Goal: Task Accomplishment & Management: Use online tool/utility

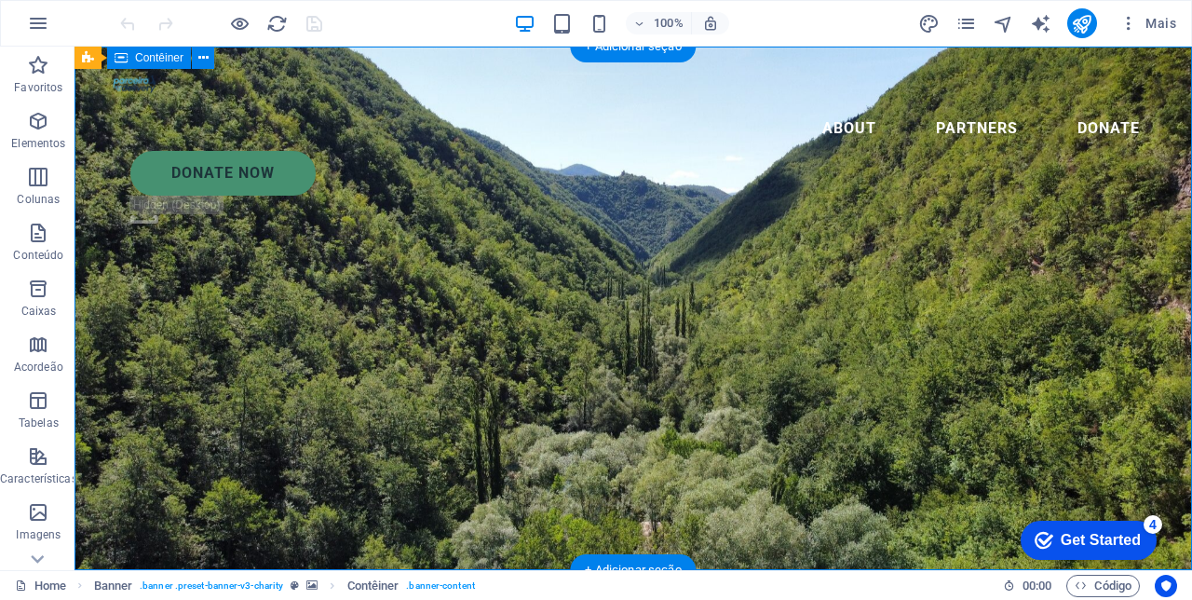
click at [201, 58] on icon at bounding box center [203, 58] width 10 height 20
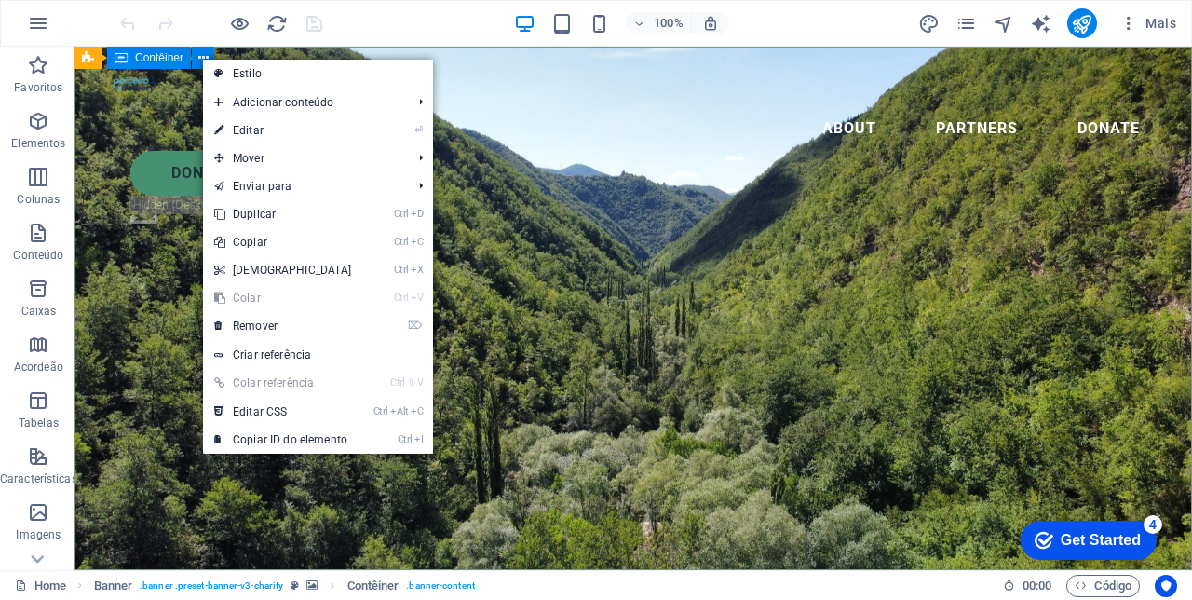
click at [251, 129] on link "⏎ Editar" at bounding box center [283, 130] width 160 height 28
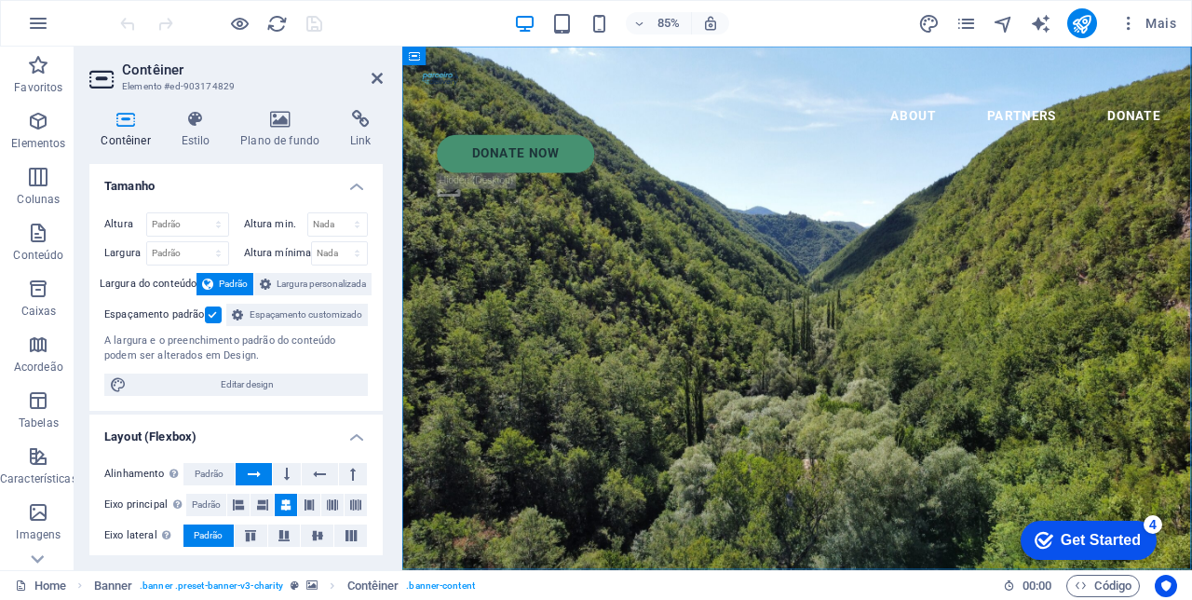
click at [270, 126] on icon at bounding box center [280, 119] width 102 height 19
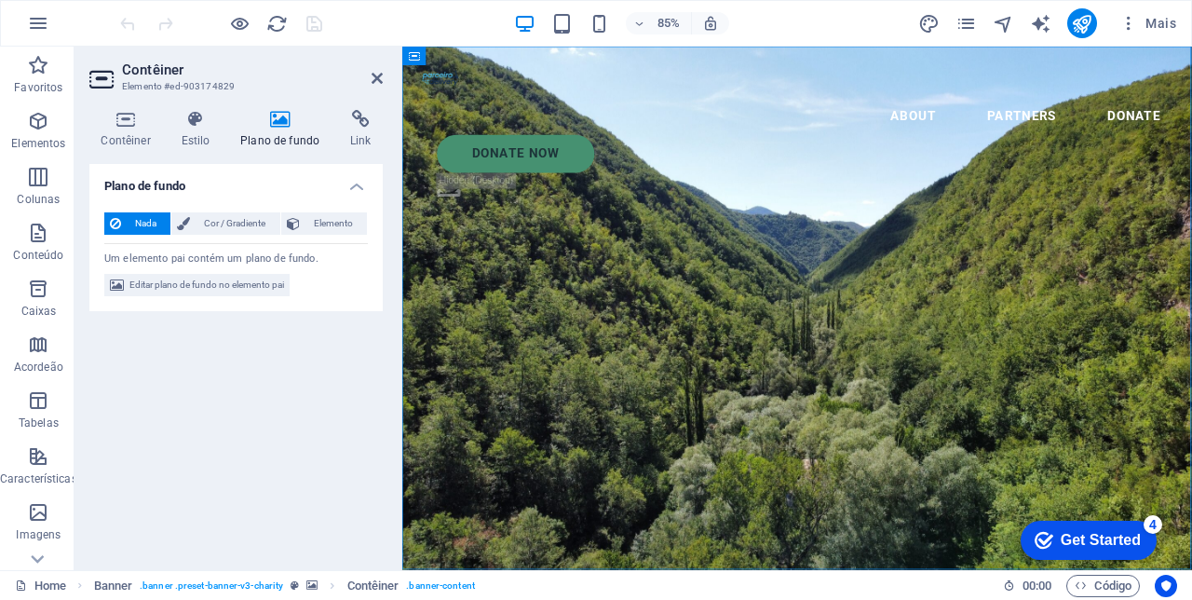
click at [130, 286] on span "Editar plano de fundo no elemento pai" at bounding box center [206, 285] width 155 height 22
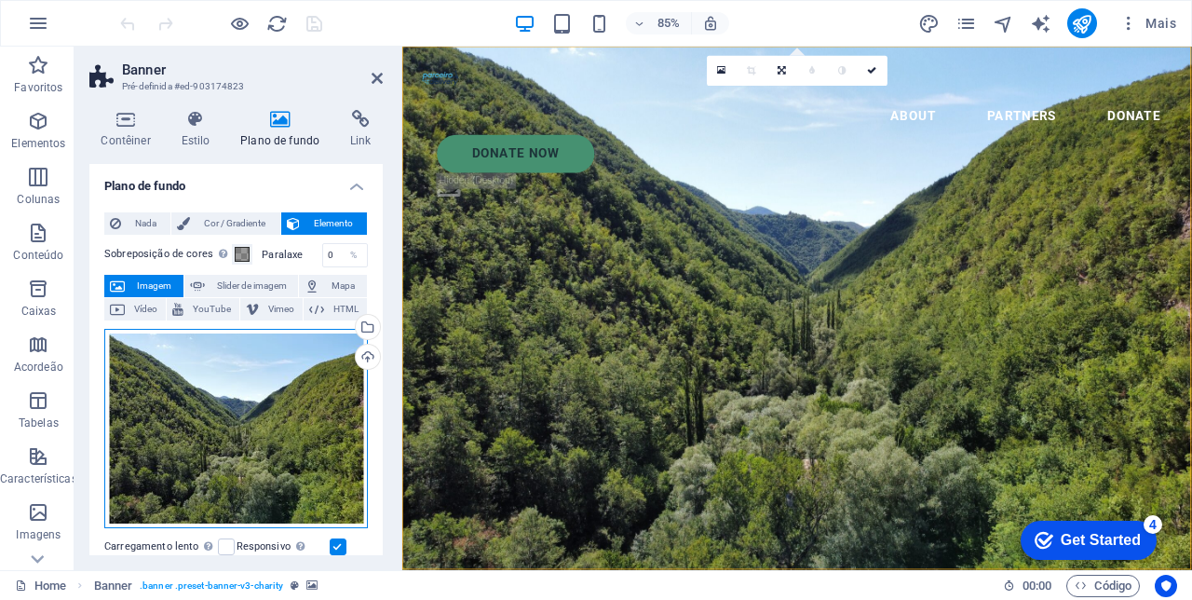
click at [171, 430] on div "Arraste os arquivos aqui, clique para escolher os arquivos ou selecione os arqu…" at bounding box center [236, 429] width 264 height 200
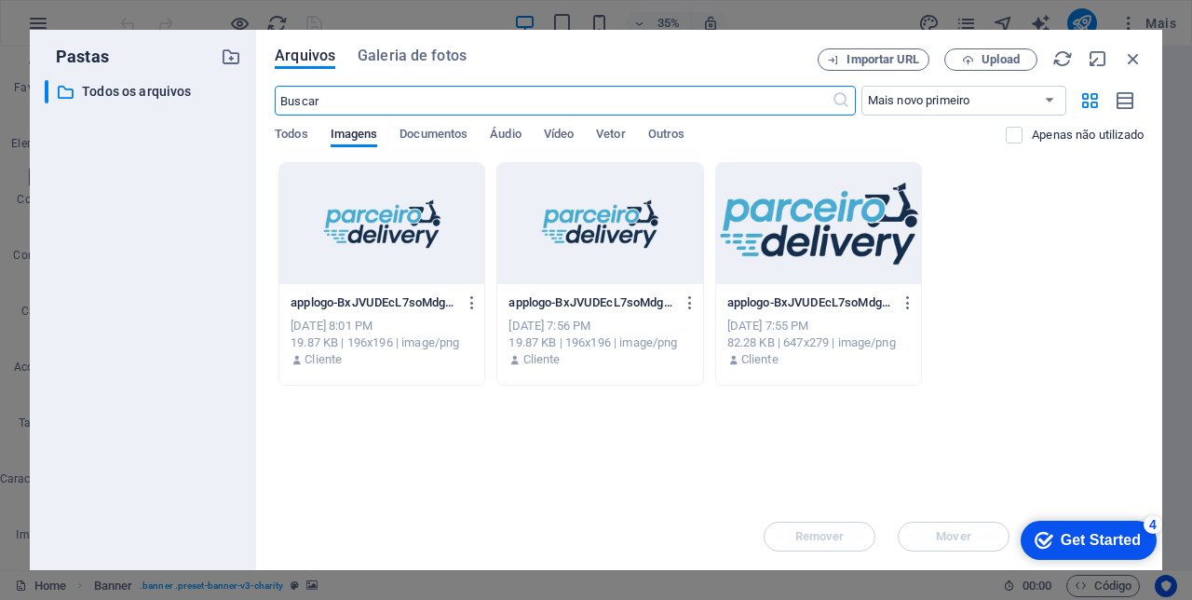
click at [392, 53] on span "Galeria de fotos" at bounding box center [412, 56] width 109 height 22
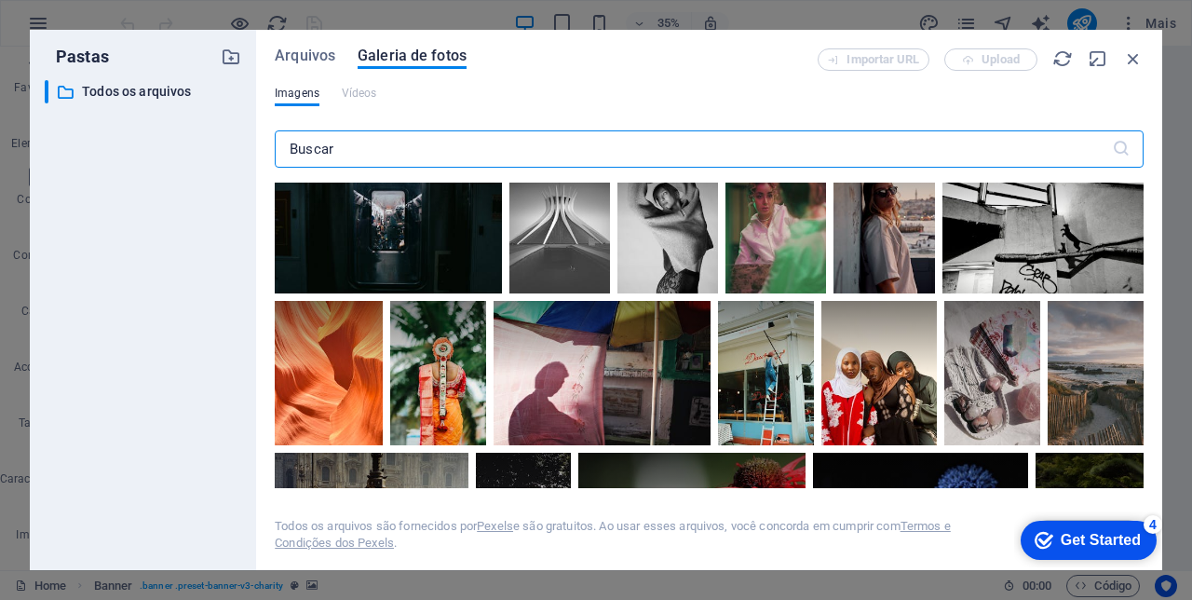
scroll to position [650, 0]
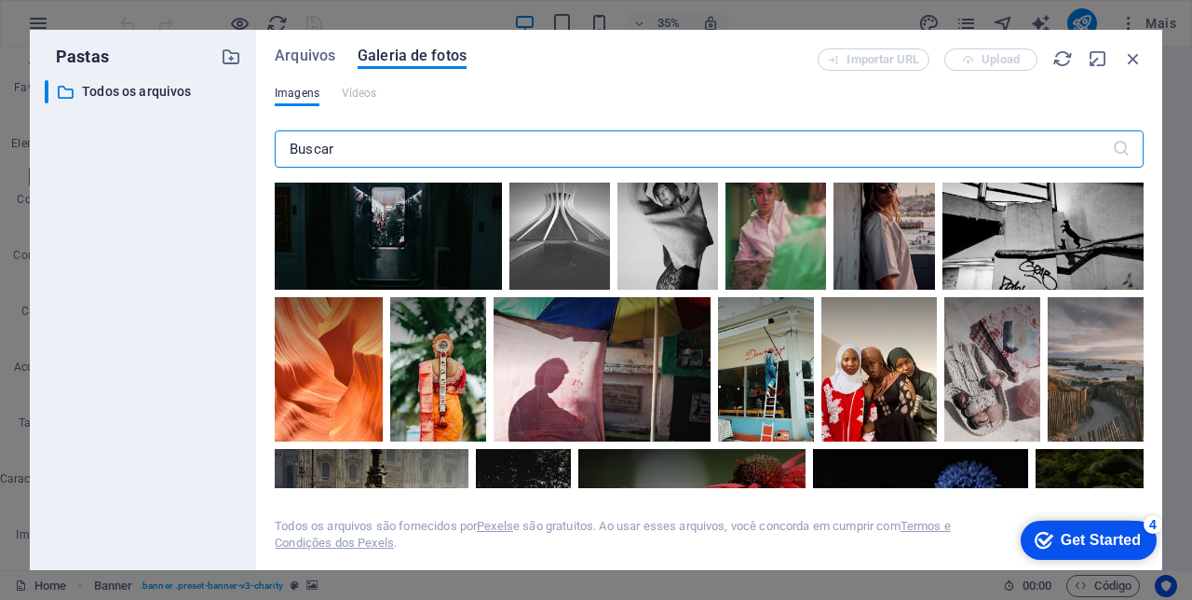
click at [350, 150] on input "text" at bounding box center [693, 148] width 837 height 37
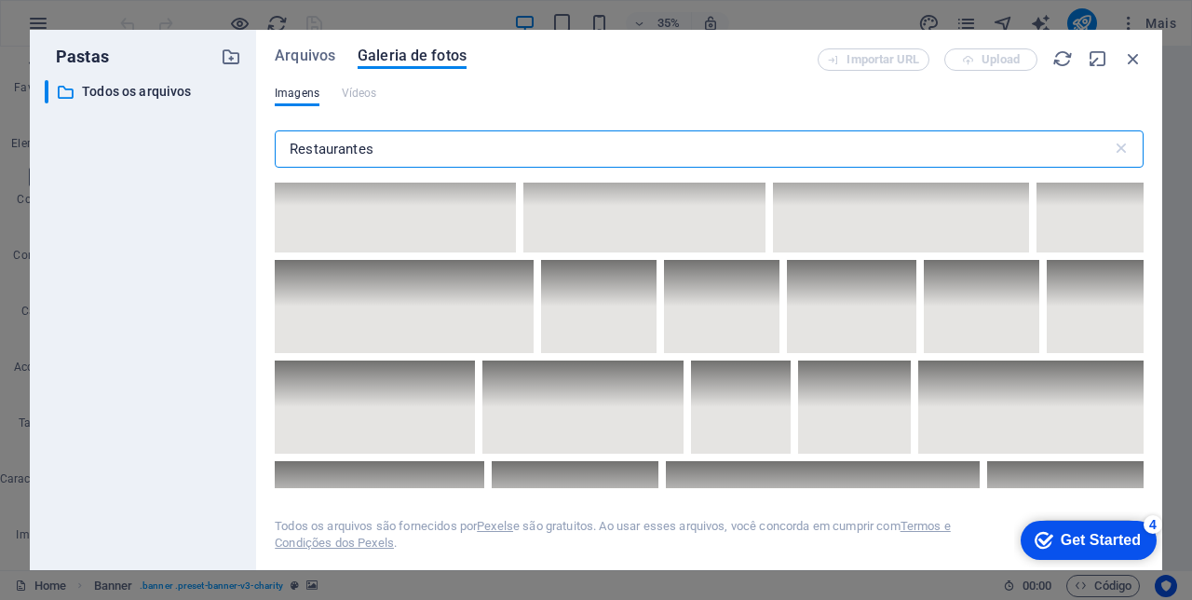
scroll to position [12661, 0]
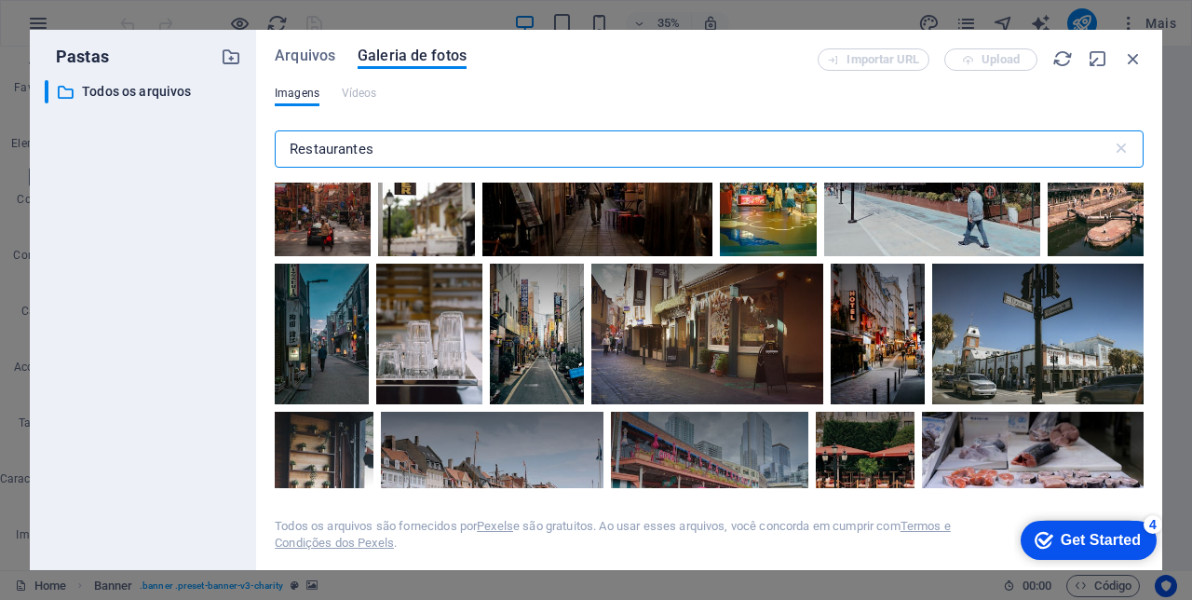
click at [399, 153] on input "Restaurantes" at bounding box center [693, 148] width 837 height 37
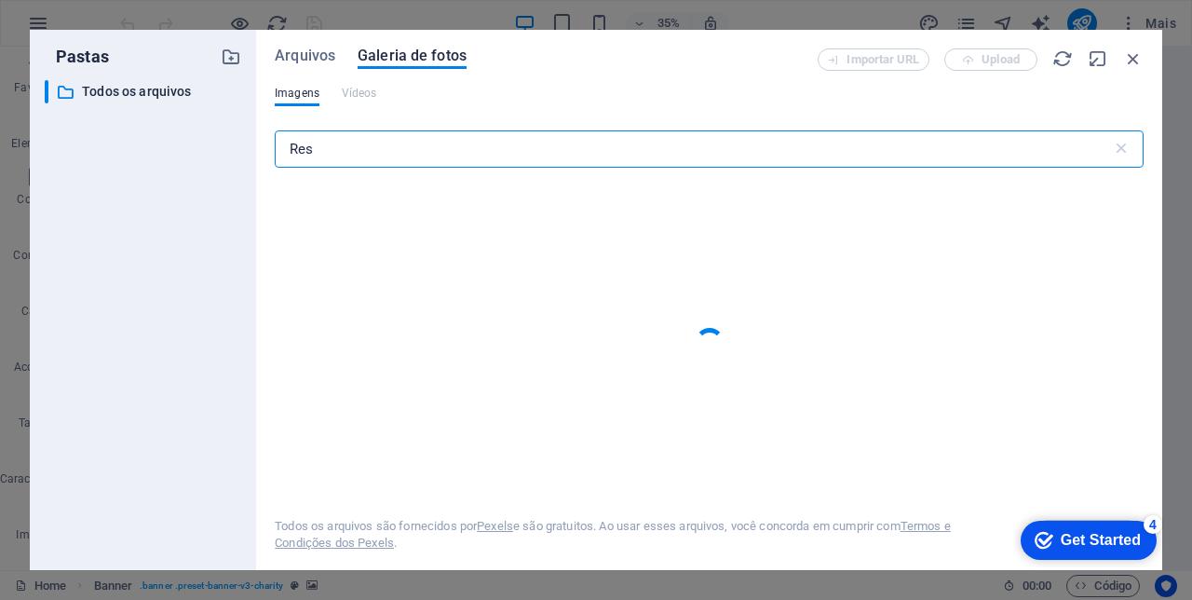
type input "Re"
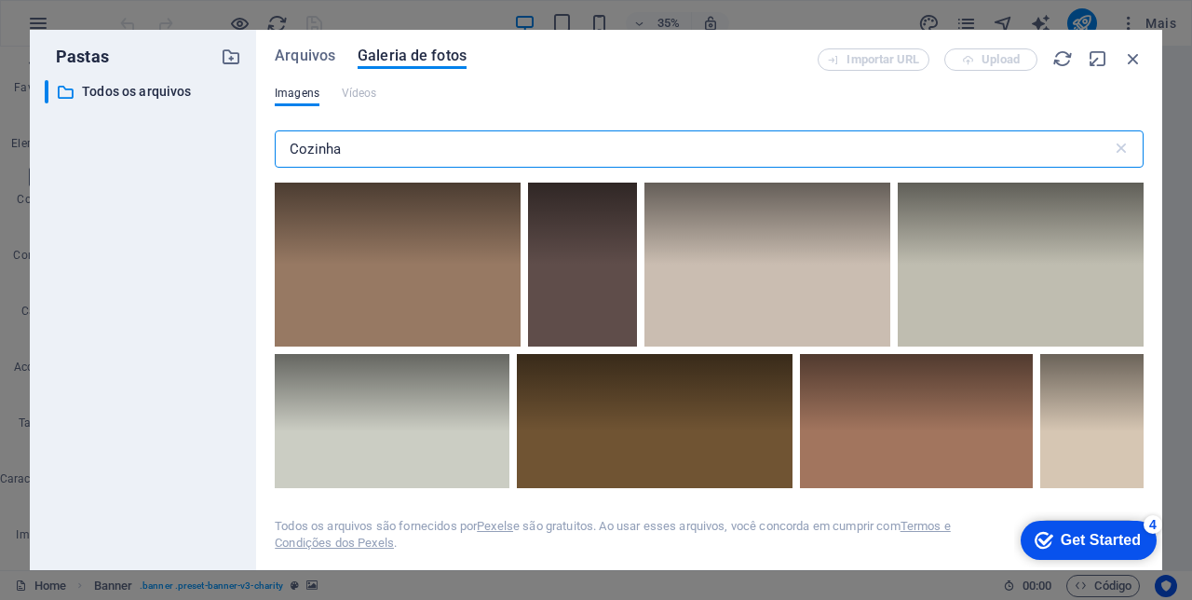
type input "Cozinha"
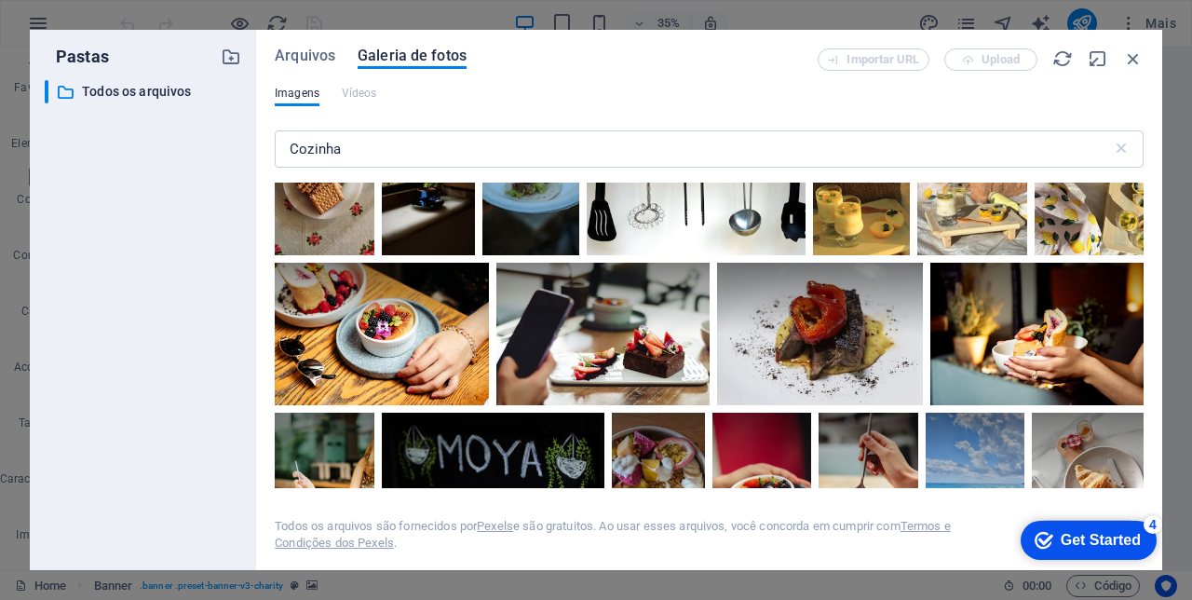
scroll to position [4040, 0]
click at [1080, 305] on div at bounding box center [1036, 299] width 213 height 72
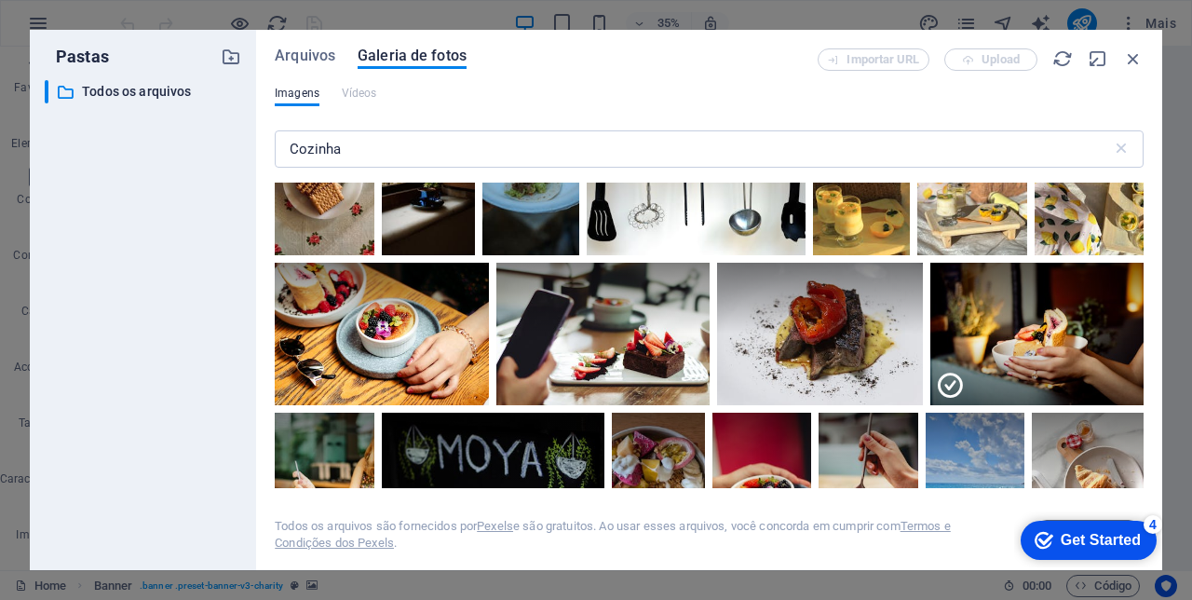
click at [1054, 347] on div at bounding box center [1036, 369] width 213 height 72
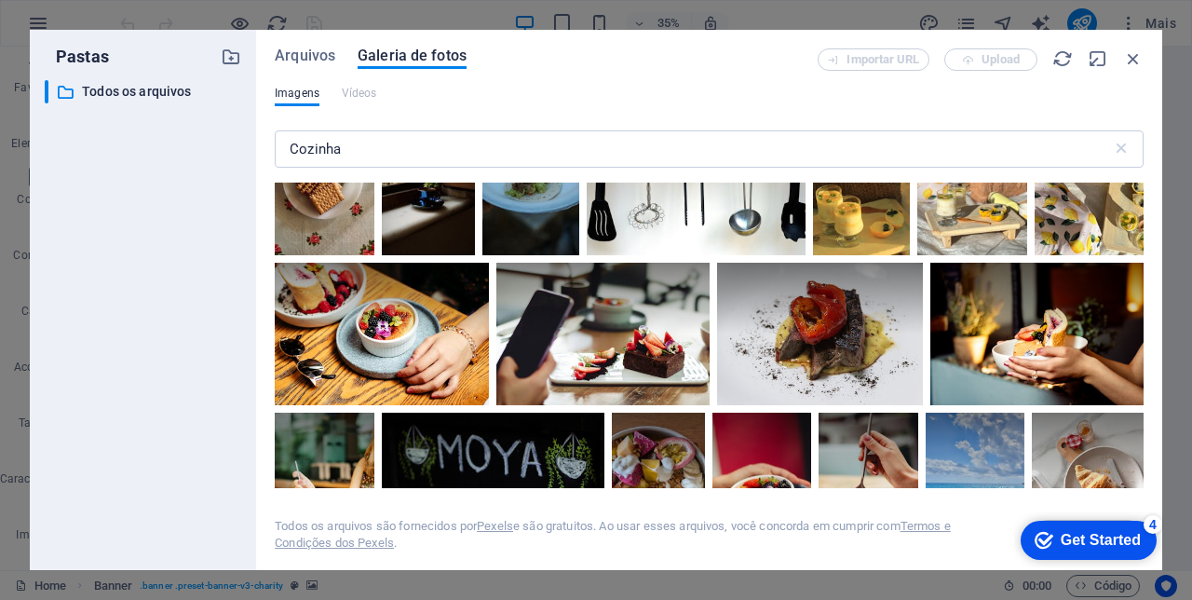
click at [1061, 349] on div at bounding box center [1036, 334] width 213 height 142
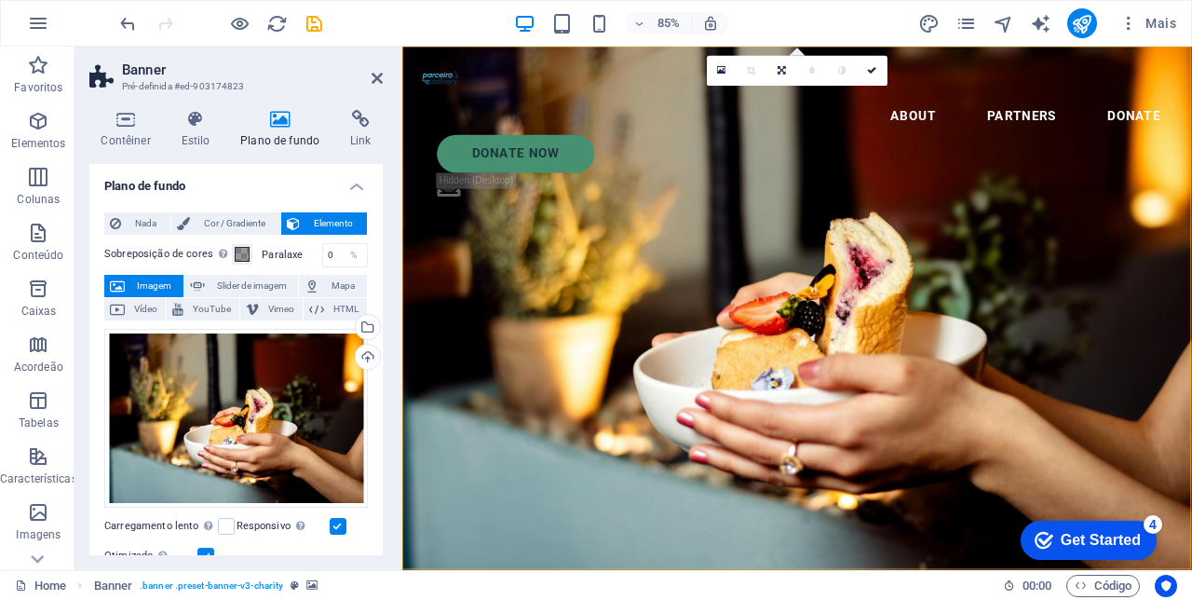
click at [373, 75] on icon at bounding box center [377, 78] width 11 height 15
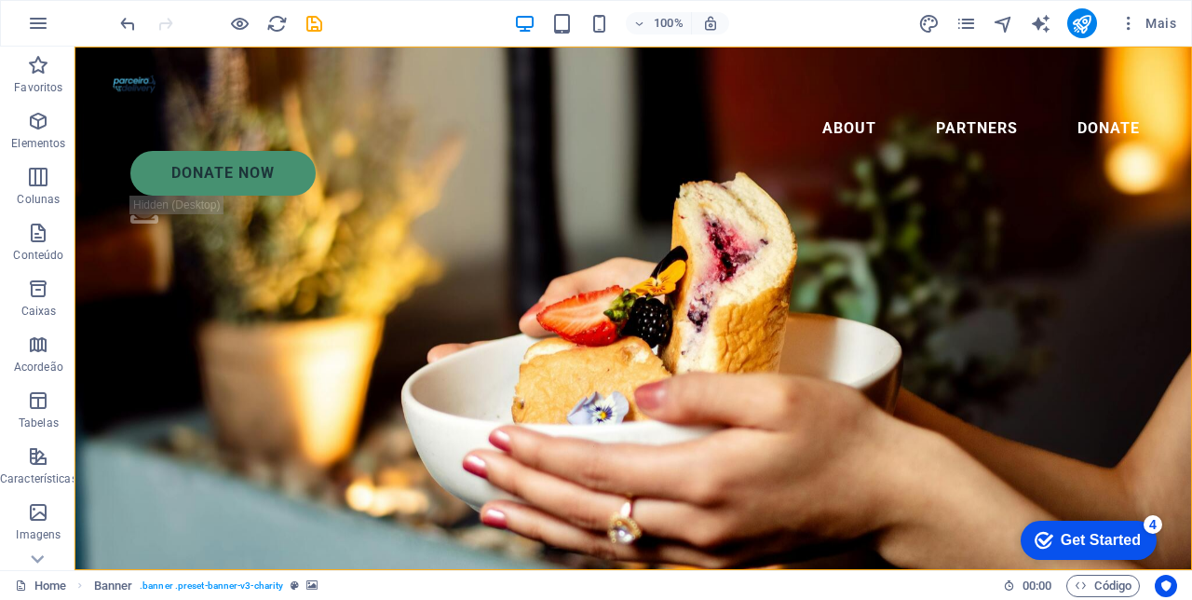
click at [307, 24] on icon "save" at bounding box center [314, 23] width 21 height 21
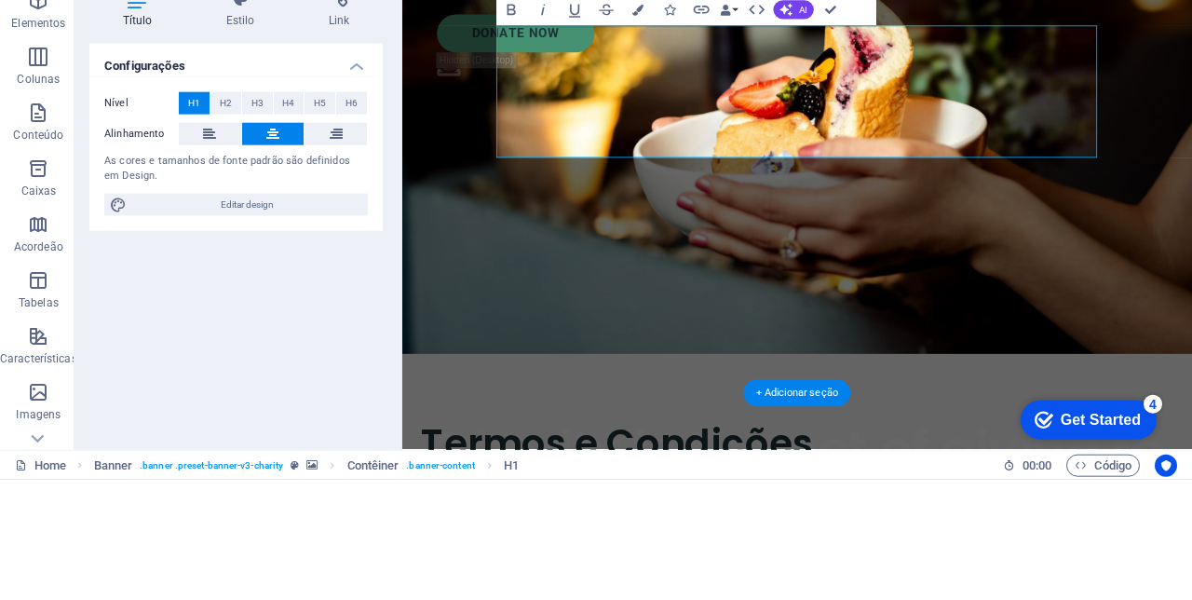
scroll to position [115, 0]
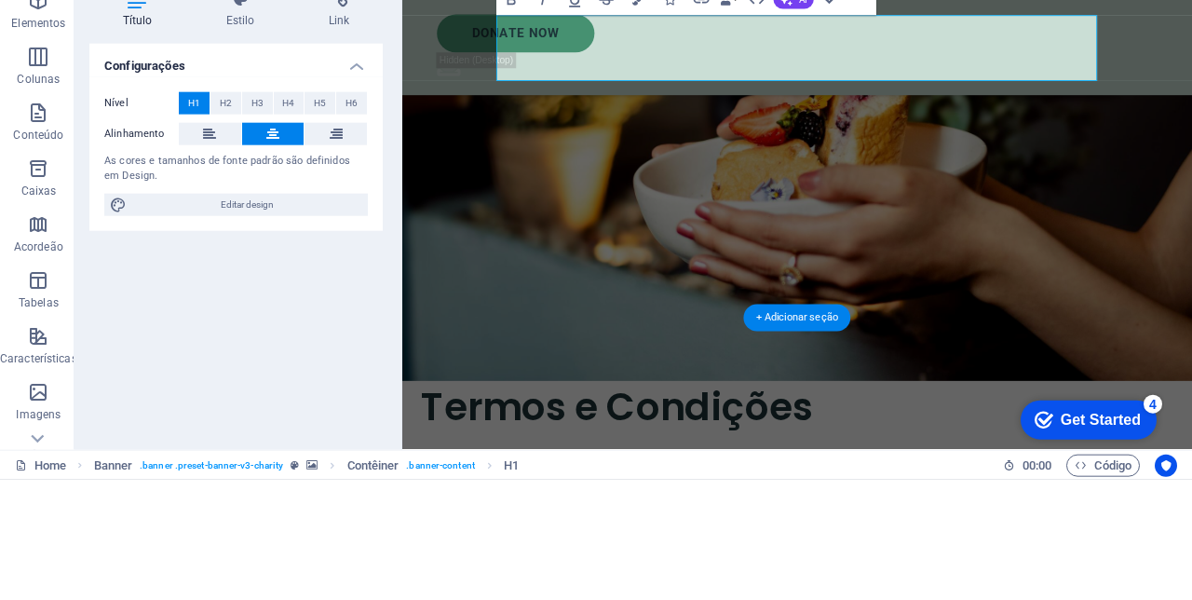
click at [1142, 462] on div "Par Lorem ipsum dolor sit amet consectetur. Bibendum adipiscing morbi orci nibh…" at bounding box center [866, 610] width 929 height 296
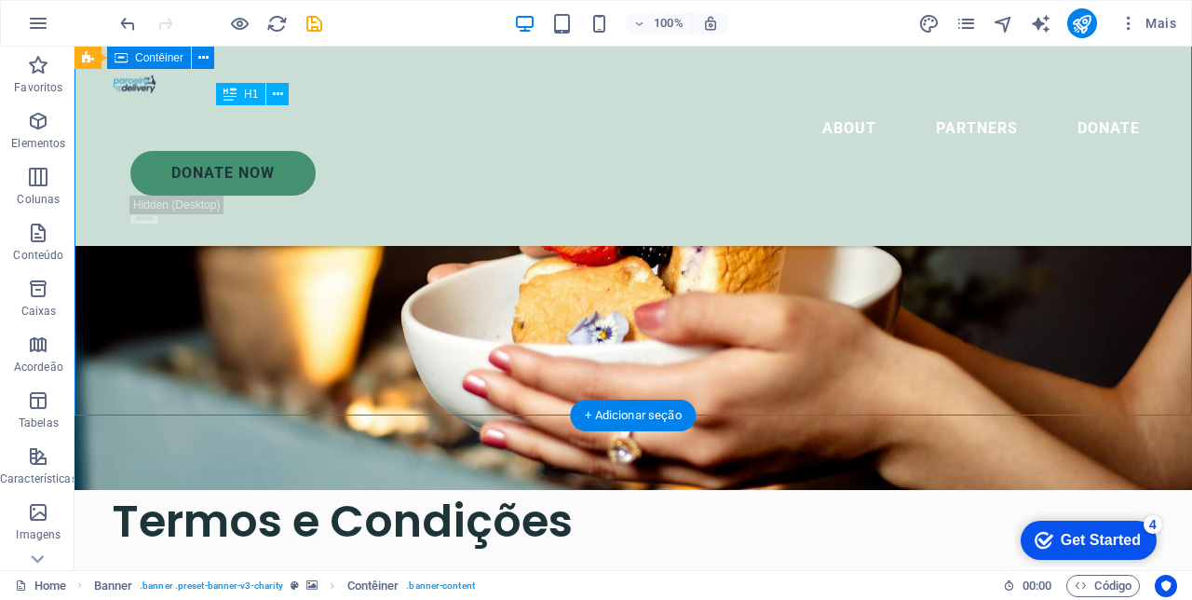
click at [130, 24] on icon "undo" at bounding box center [127, 23] width 21 height 21
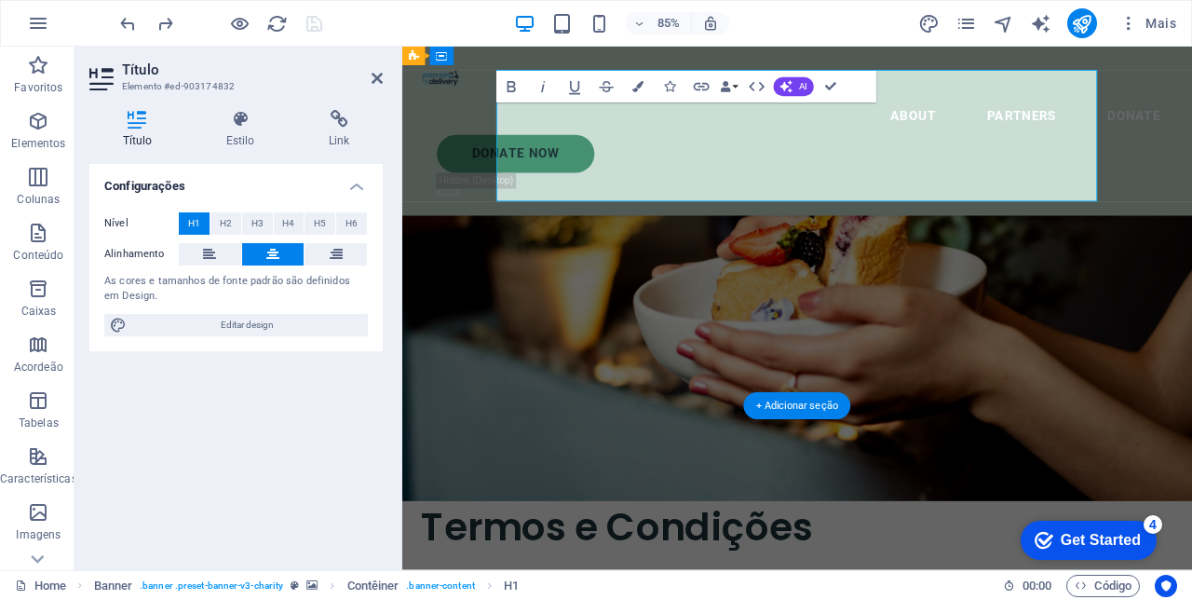
scroll to position [193, 0]
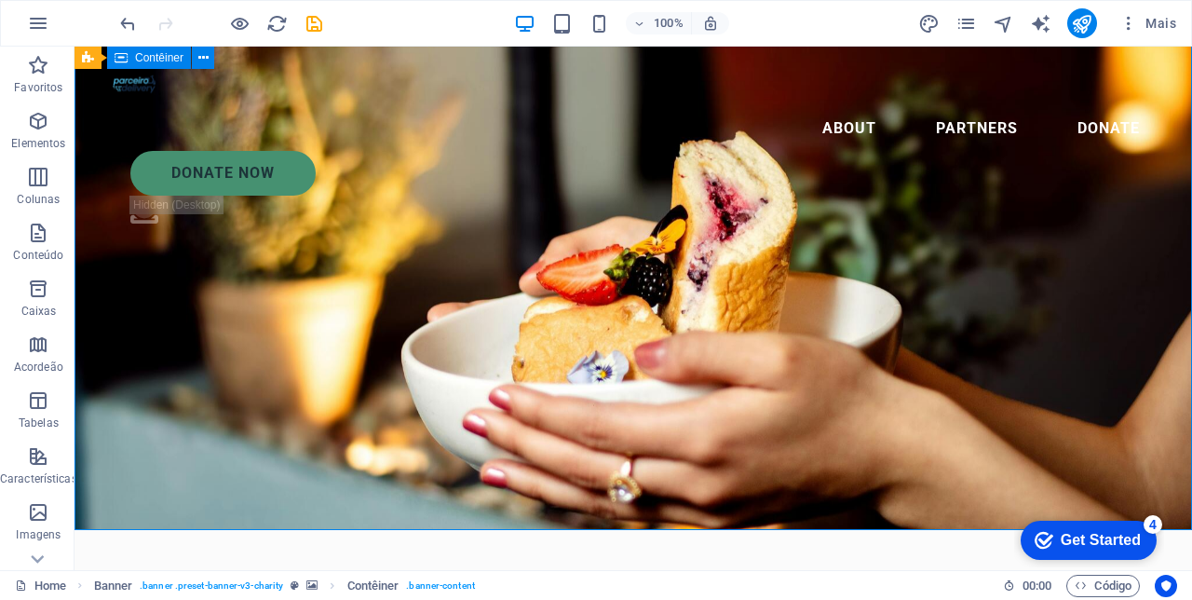
scroll to position [39, 0]
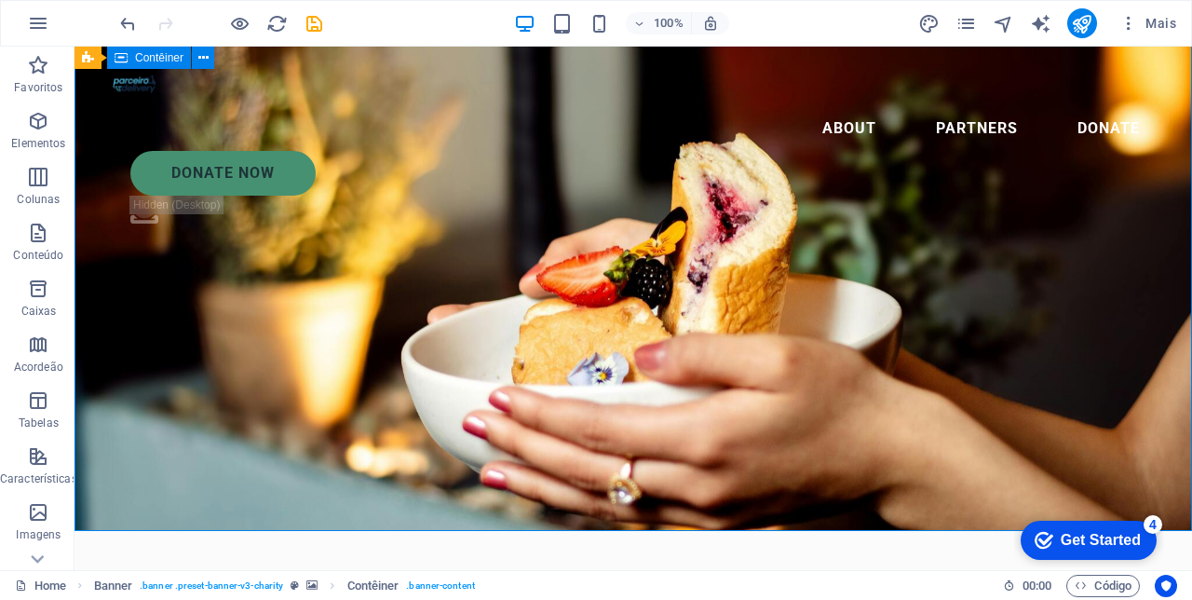
click at [334, 39] on div "100% Mais" at bounding box center [596, 23] width 1190 height 45
click at [316, 24] on icon "save" at bounding box center [314, 23] width 21 height 21
